Goal: Check status: Check status

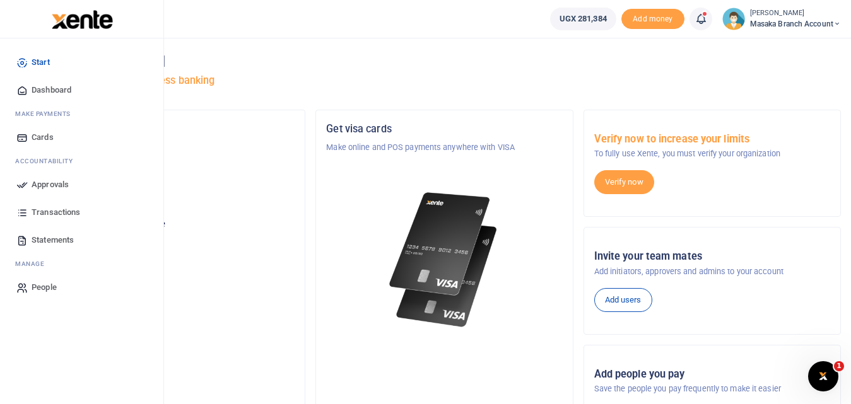
click at [48, 192] on link "Approvals" at bounding box center [81, 185] width 143 height 28
click at [62, 190] on span "Approvals" at bounding box center [50, 184] width 37 height 13
click at [61, 183] on span "Approvals" at bounding box center [50, 184] width 37 height 13
click at [48, 189] on span "Approvals" at bounding box center [50, 184] width 37 height 13
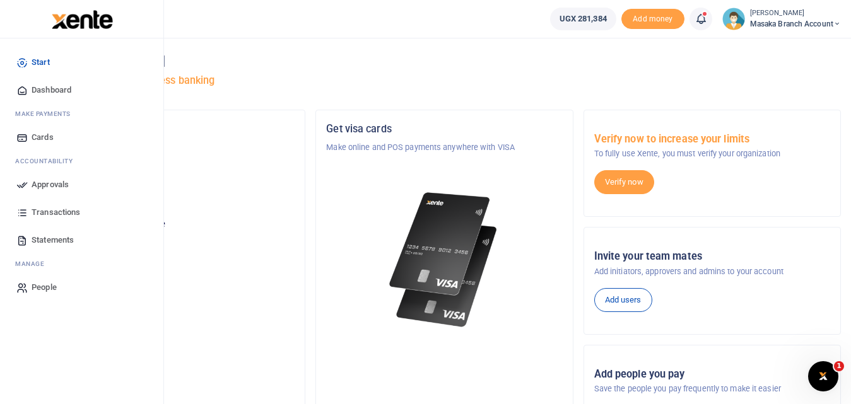
click at [39, 187] on span "Approvals" at bounding box center [50, 184] width 37 height 13
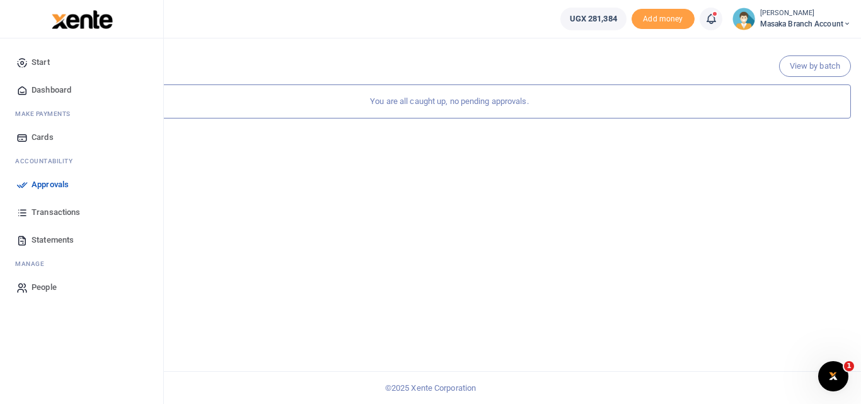
click at [38, 189] on span "Approvals" at bounding box center [50, 184] width 37 height 13
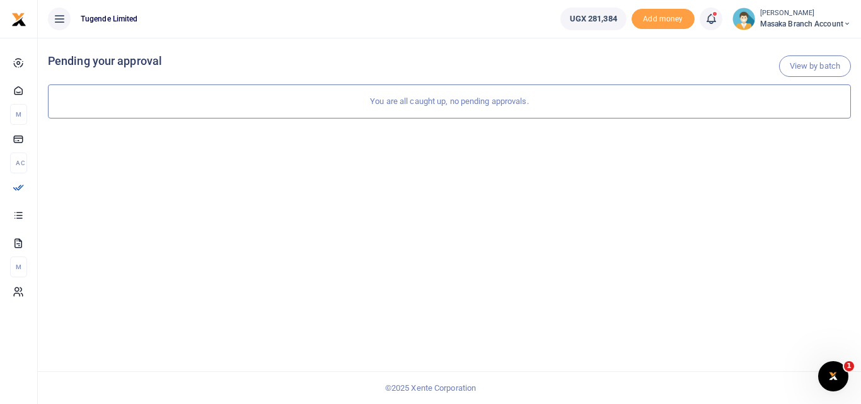
click at [421, 105] on div "You are all caught up, no pending approvals." at bounding box center [449, 101] width 803 height 34
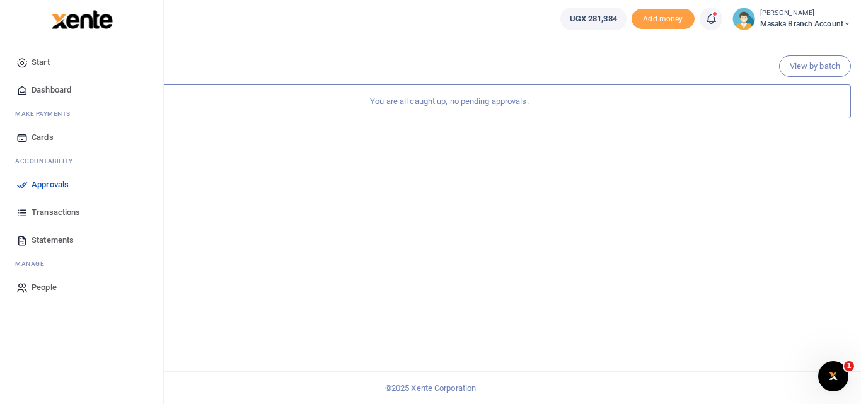
click at [52, 184] on span "Approvals" at bounding box center [50, 184] width 37 height 13
click at [51, 209] on span "Transactions" at bounding box center [56, 212] width 49 height 13
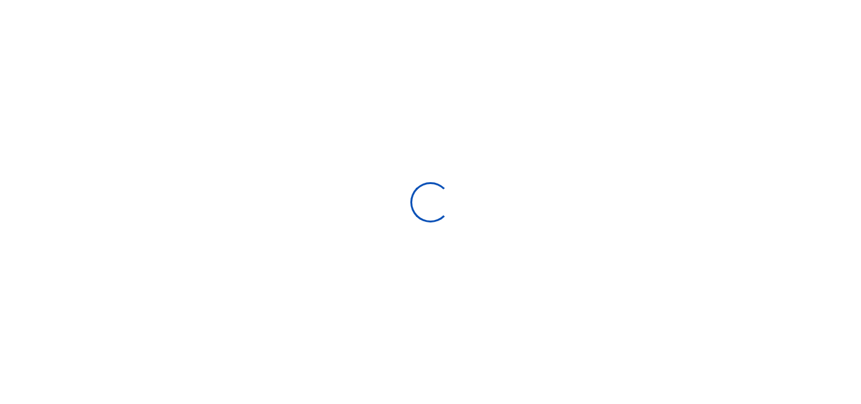
select select
type input "08/03/2025 - 09/01/2025"
